Goal: Check status: Check status

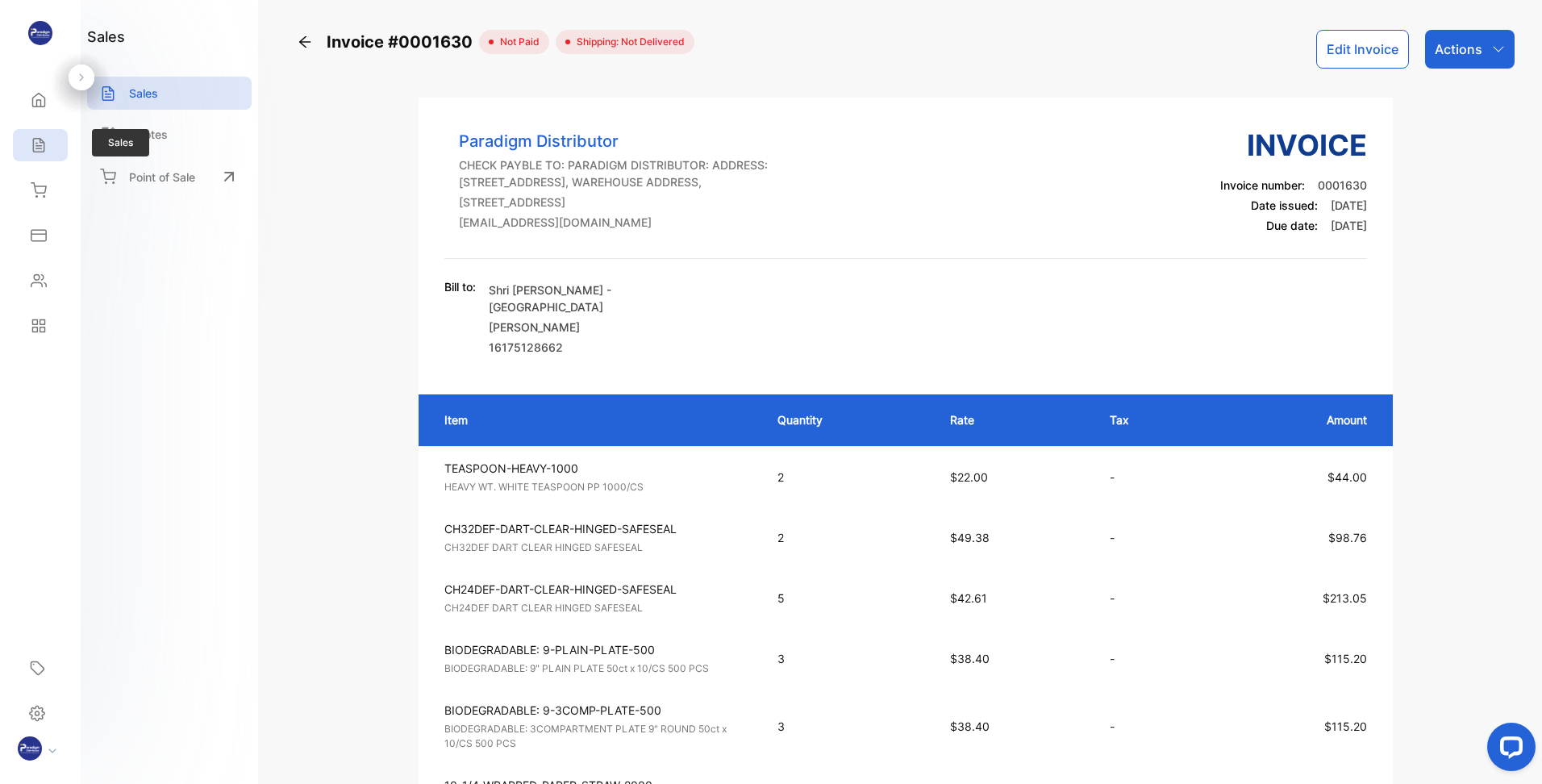
click at [27, 145] on div "Sales" at bounding box center [36, 144] width 21 height 16
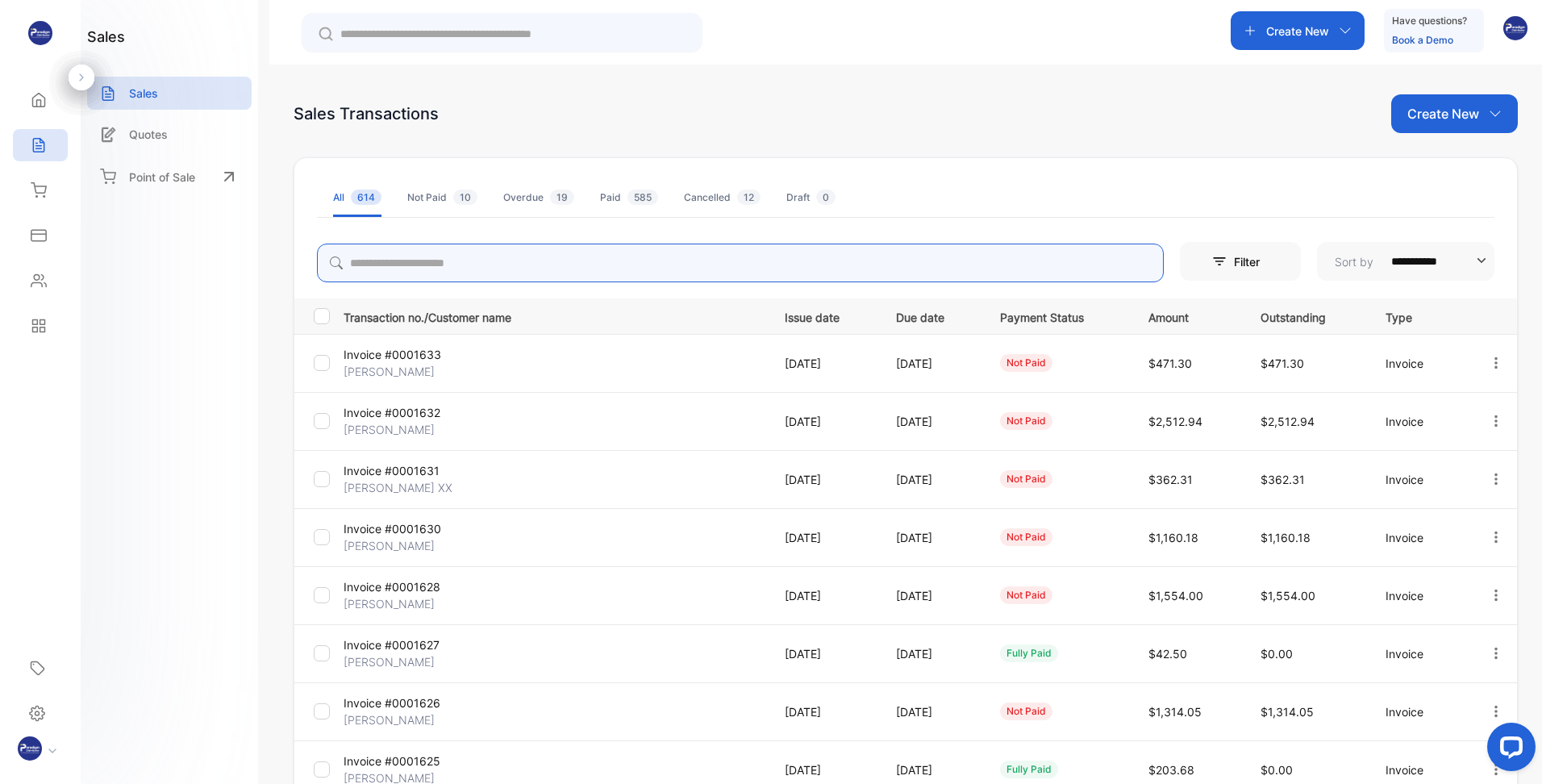
click at [448, 267] on input "search" at bounding box center [741, 263] width 847 height 39
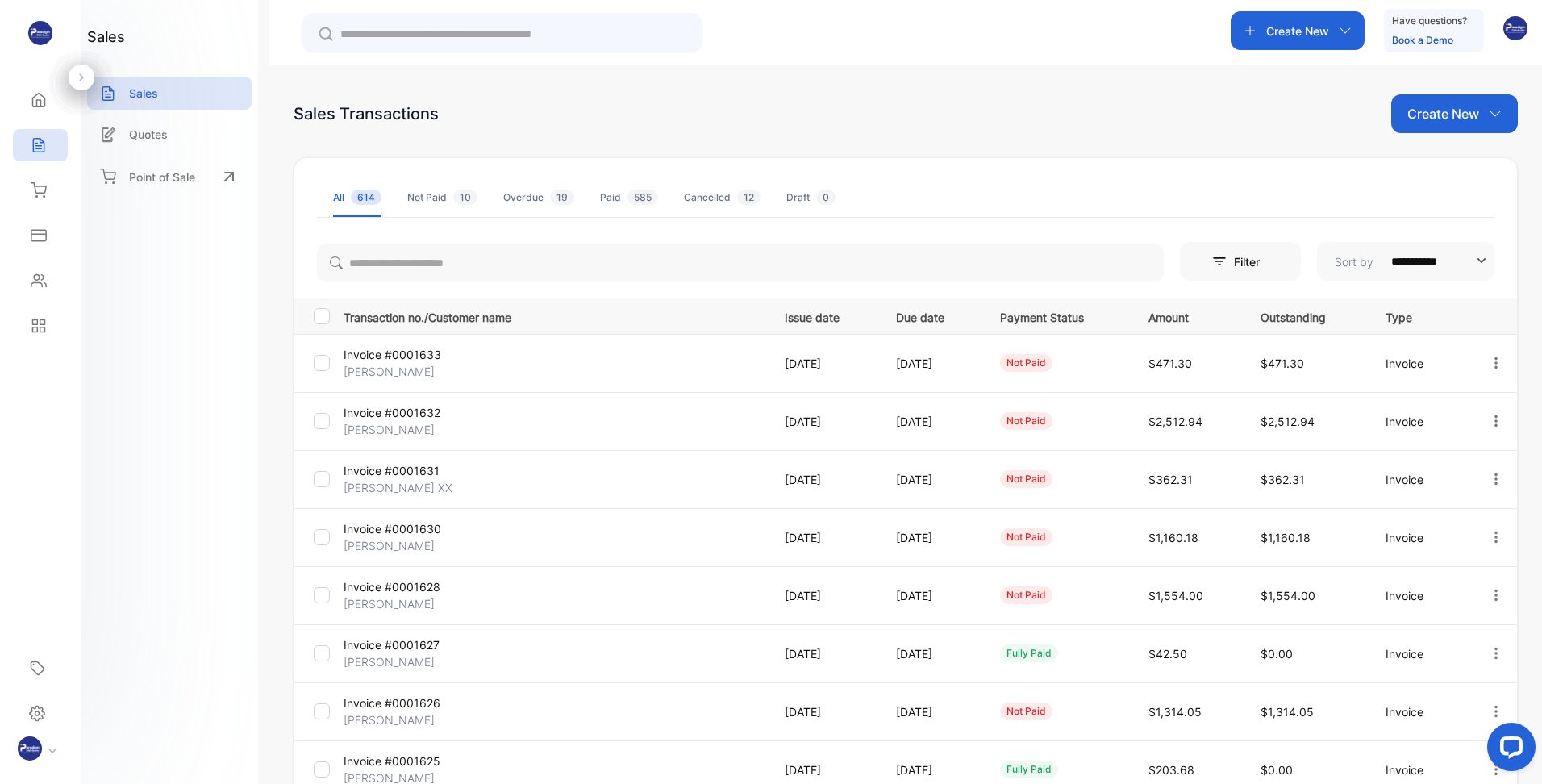
click at [259, 339] on div "**********" at bounding box center [771, 440] width 1542 height 881
click at [388, 356] on p "Invoice #0001633" at bounding box center [414, 354] width 141 height 17
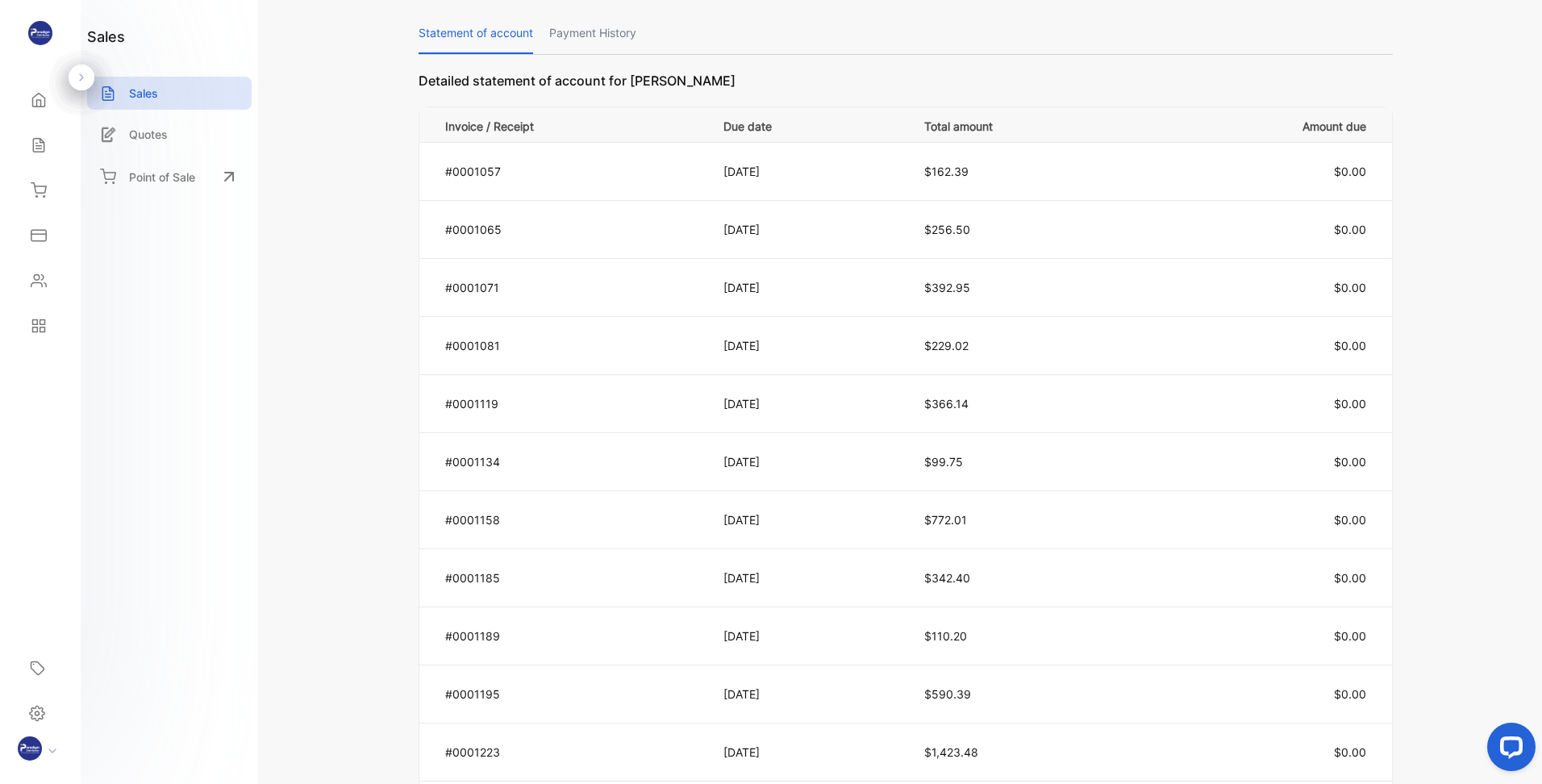
scroll to position [1296, 0]
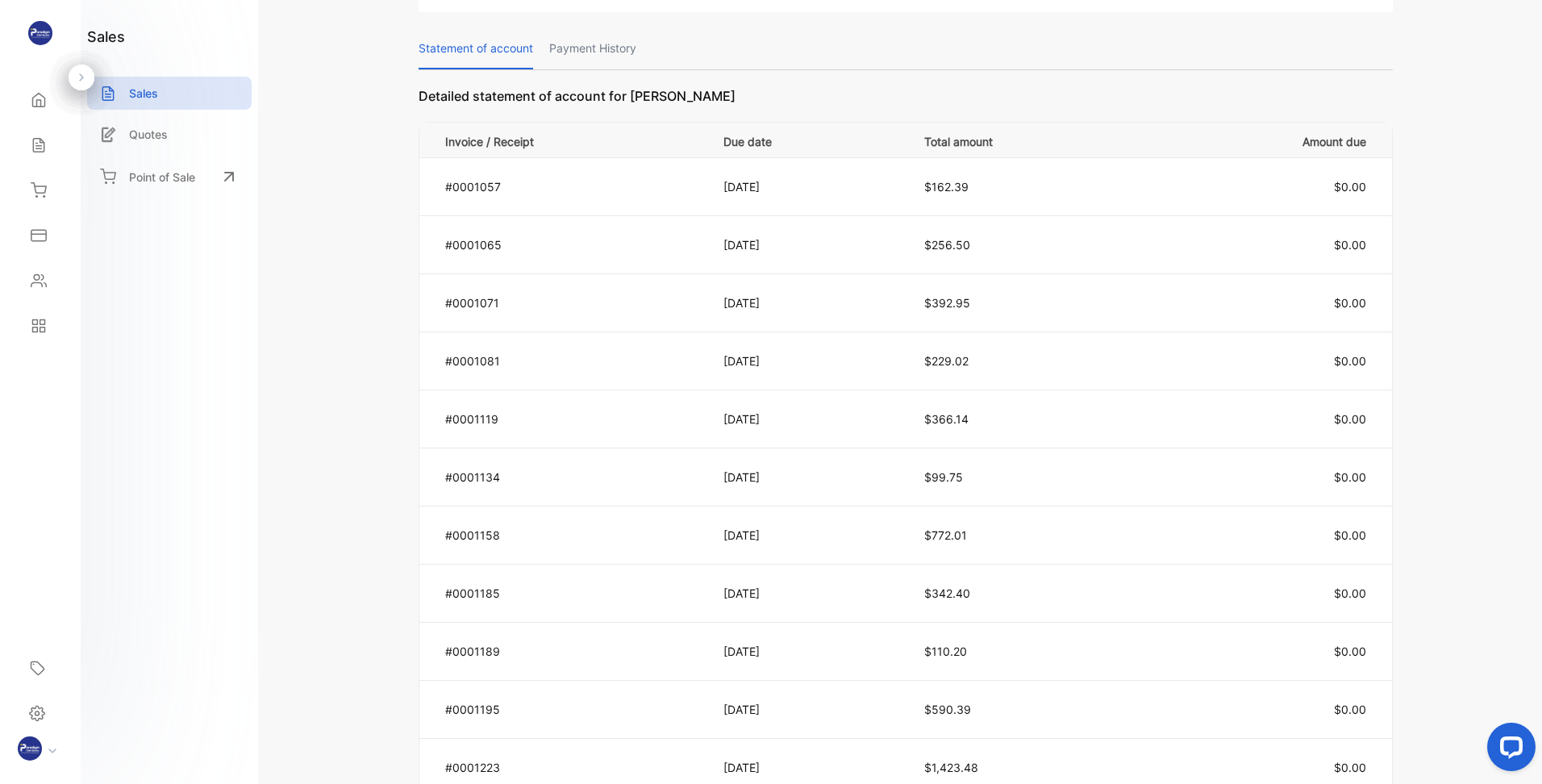
click at [585, 46] on p "Payment History" at bounding box center [593, 48] width 87 height 41
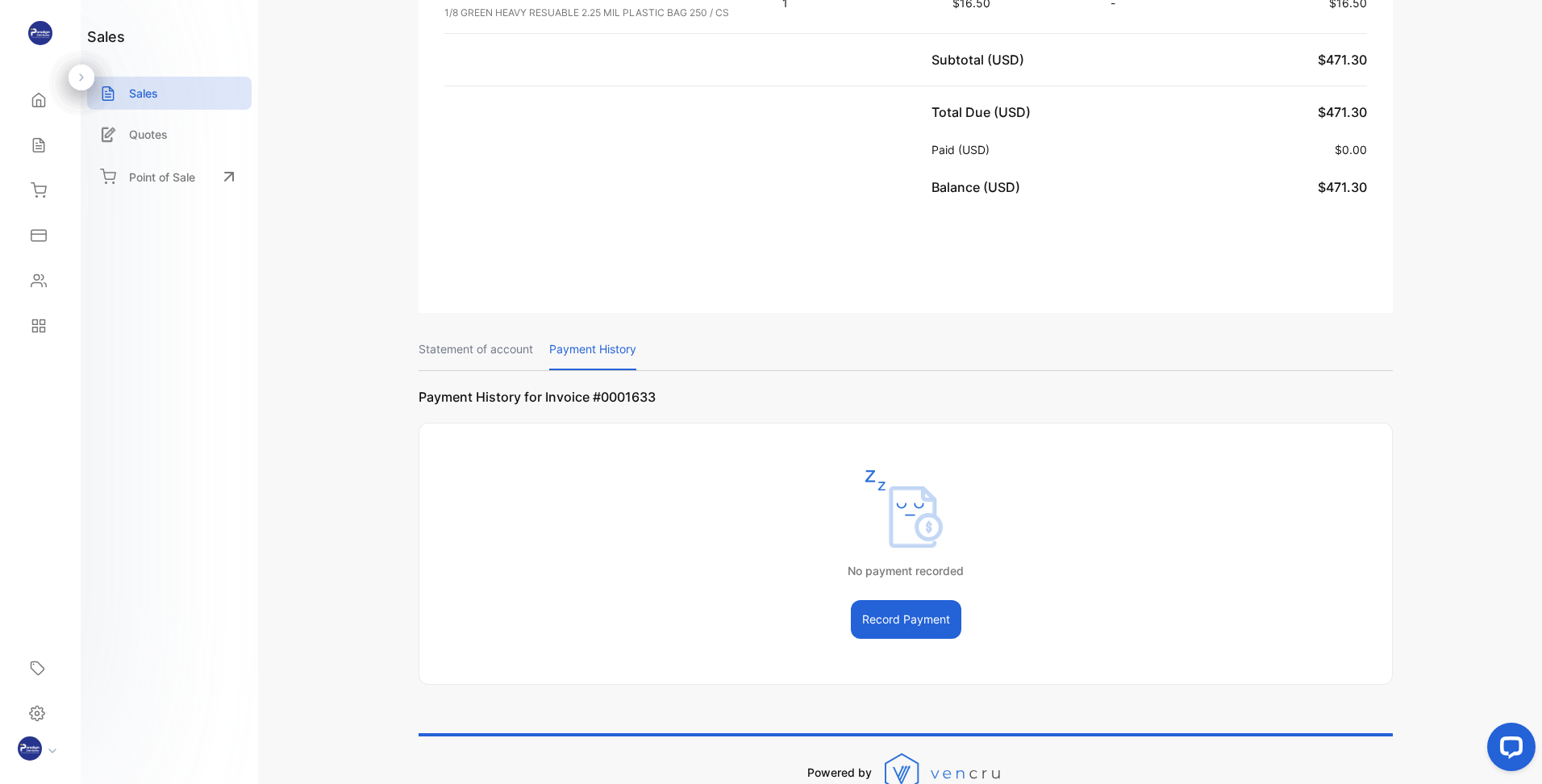
scroll to position [1089, 0]
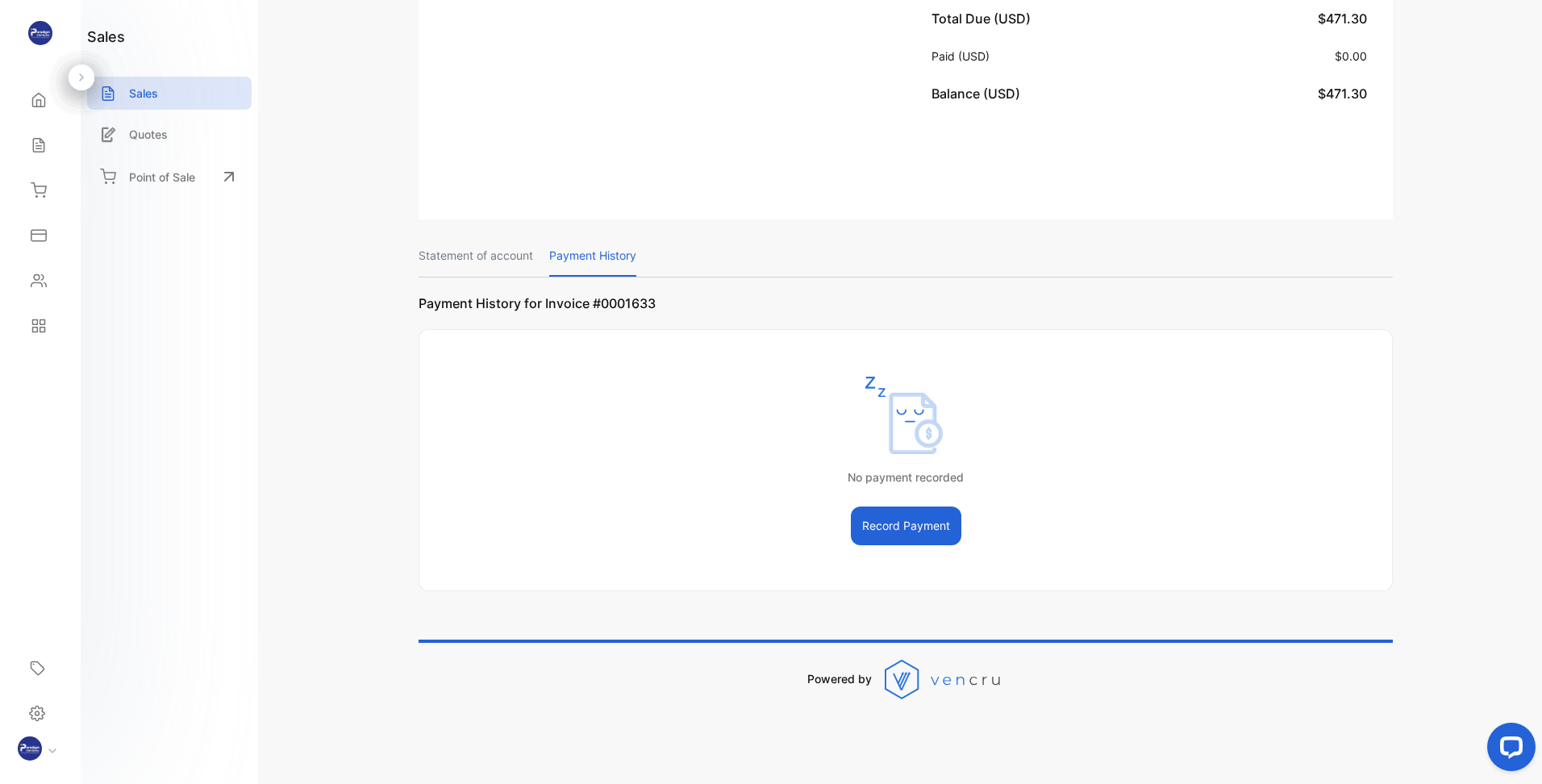
click at [566, 293] on p "Payment History for Invoice #0001633" at bounding box center [906, 310] width 974 height 35
click at [480, 242] on p "Statement of account" at bounding box center [476, 255] width 115 height 41
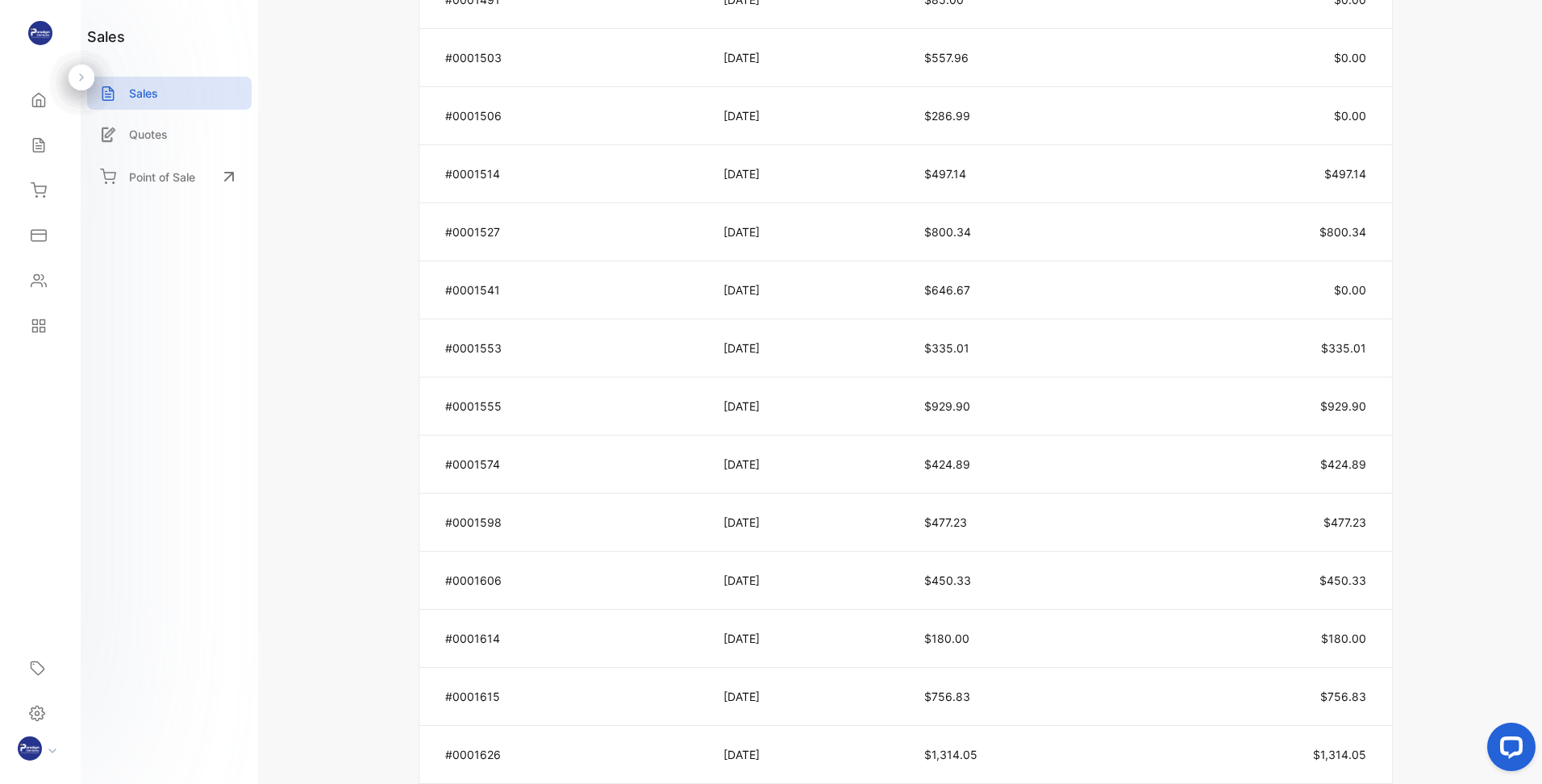
scroll to position [3876, 0]
